Goal: Task Accomplishment & Management: Manage account settings

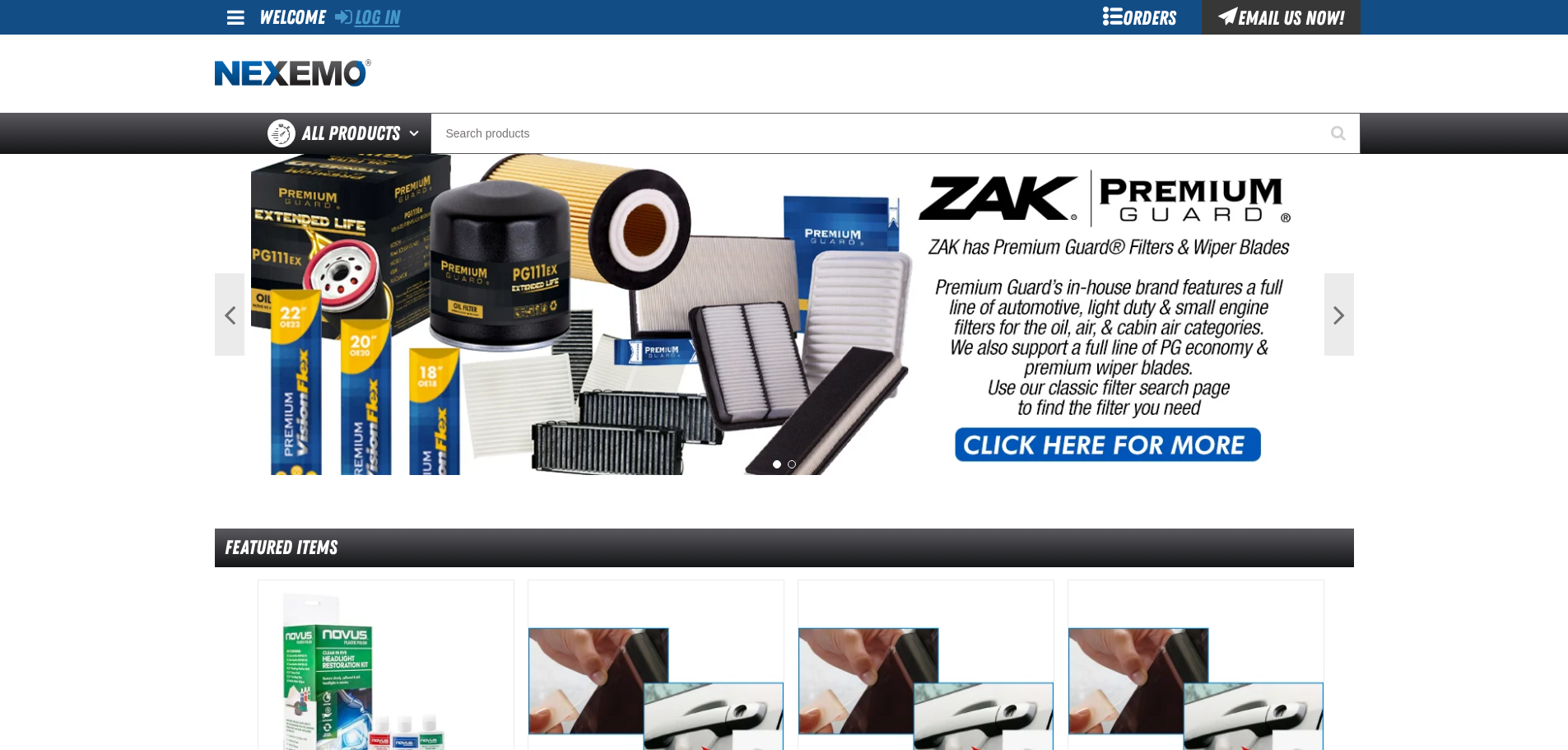
click at [343, 23] on icon at bounding box center [343, 16] width 17 height 20
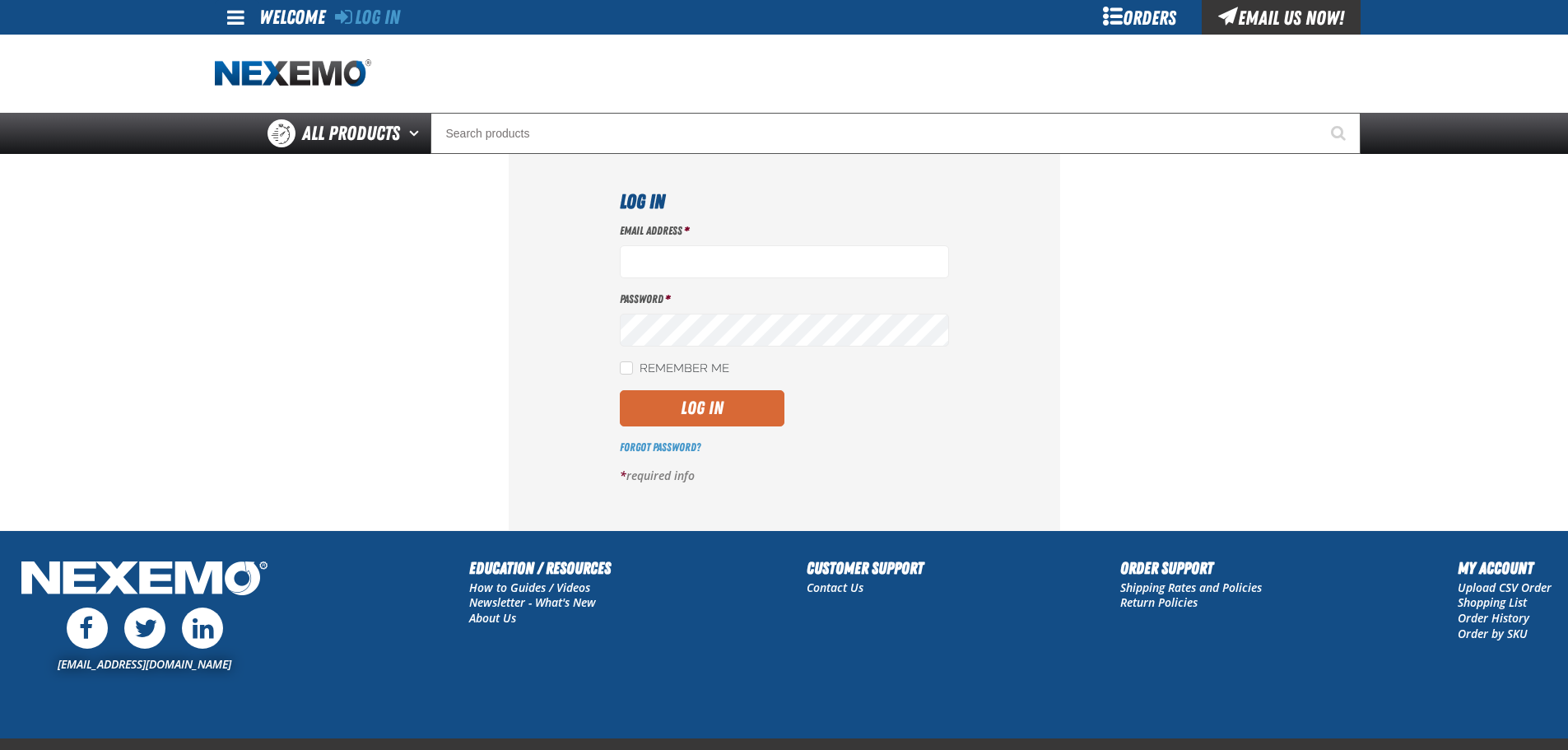
type input "ssnow@vtaig.com"
click at [680, 394] on button "Log In" at bounding box center [702, 409] width 165 height 36
